Goal: Check status: Check status

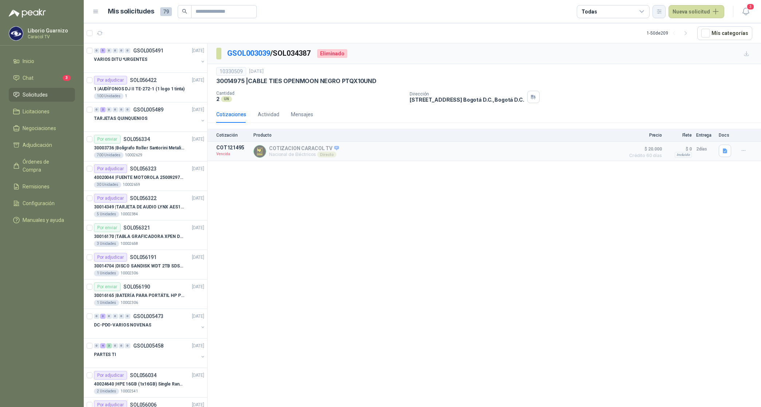
click at [662, 10] on icon "button" at bounding box center [659, 11] width 6 height 6
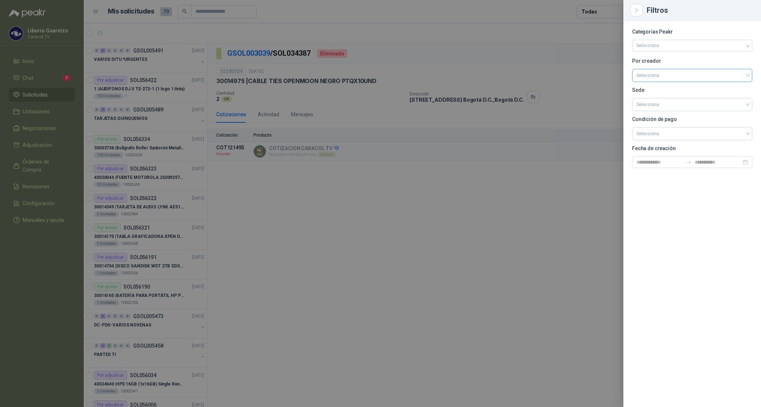
click at [660, 71] on input "search" at bounding box center [692, 74] width 111 height 11
click at [659, 113] on div "[PERSON_NAME]" at bounding box center [692, 114] width 109 height 8
click at [588, 11] on div at bounding box center [380, 203] width 761 height 407
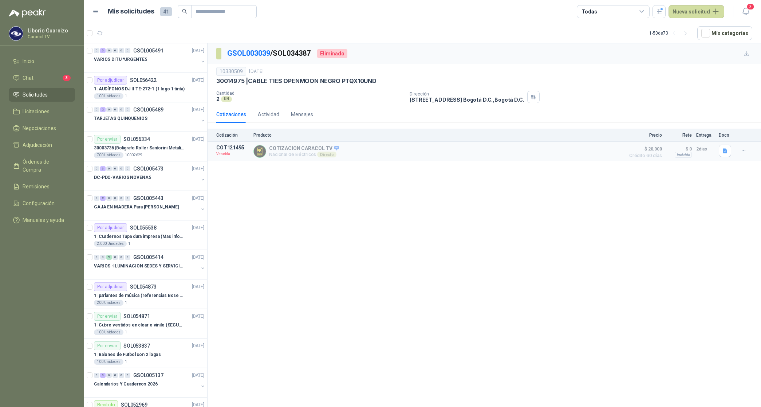
click at [588, 11] on div "Todas" at bounding box center [589, 12] width 15 height 8
click at [598, 39] on div "0 Por cotizar" at bounding box center [602, 42] width 35 height 6
click at [605, 57] on div "20 Por adjudicar" at bounding box center [605, 55] width 40 height 6
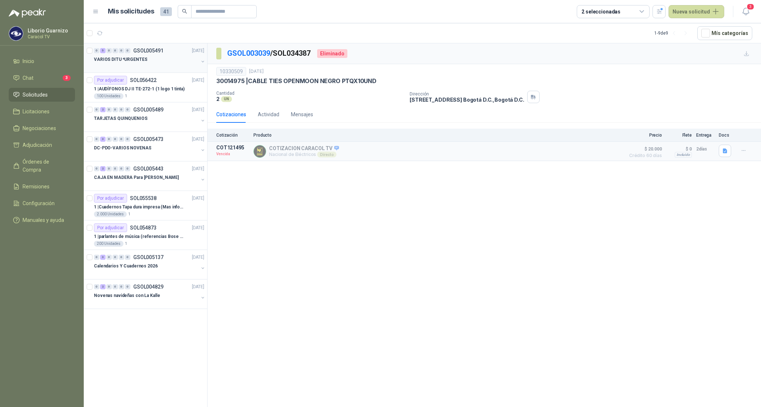
click at [131, 57] on p "VARIOS DITU *URGENTES" at bounding box center [120, 59] width 53 height 7
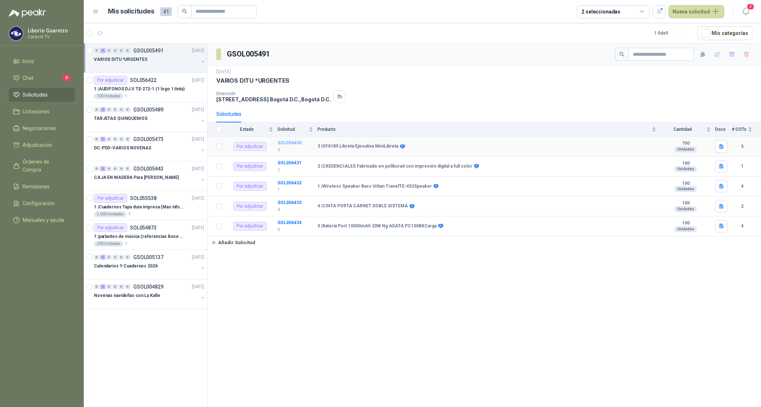
click at [290, 144] on b "SOL056430" at bounding box center [290, 142] width 24 height 5
